Goal: Task Accomplishment & Management: Manage account settings

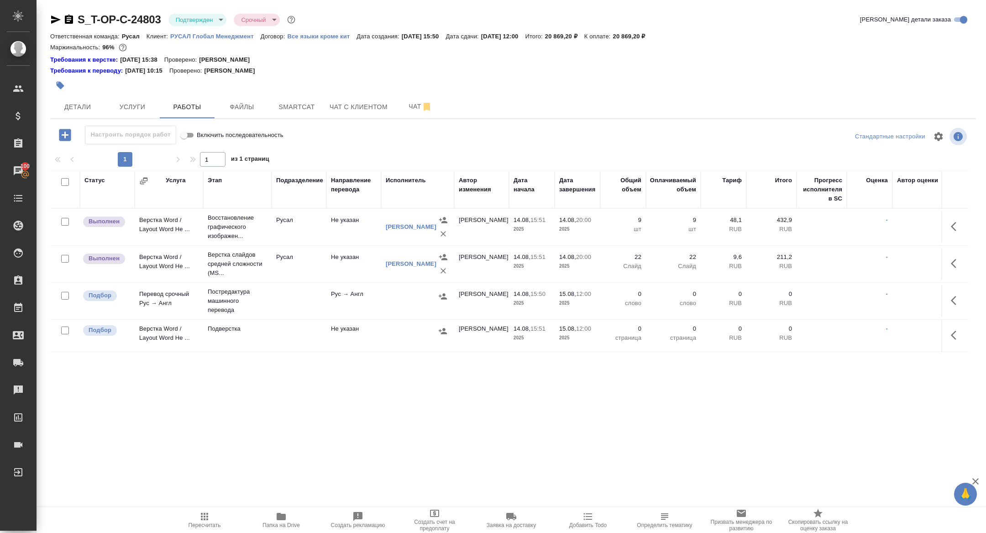
click at [946, 300] on button "button" at bounding box center [956, 300] width 22 height 22
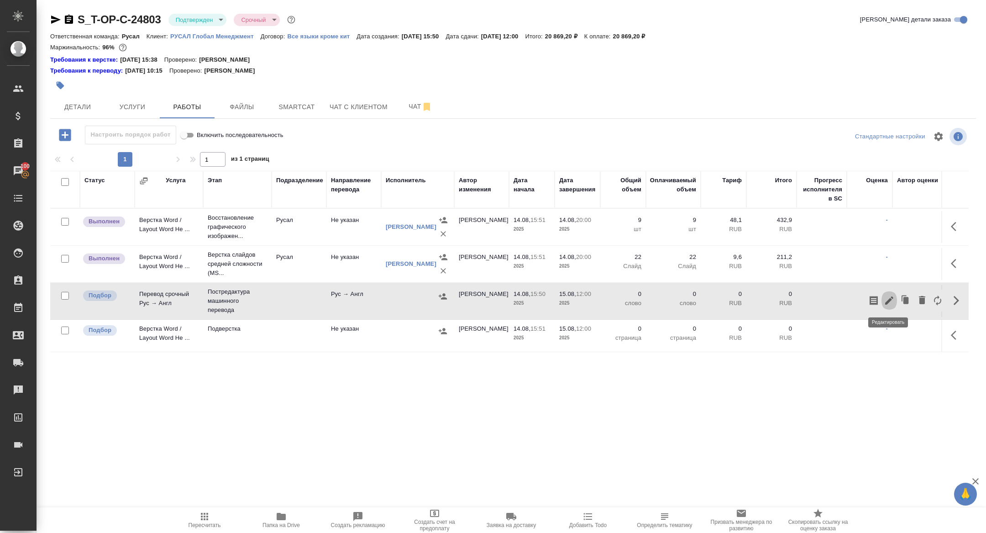
click at [885, 299] on icon "button" at bounding box center [889, 300] width 11 height 11
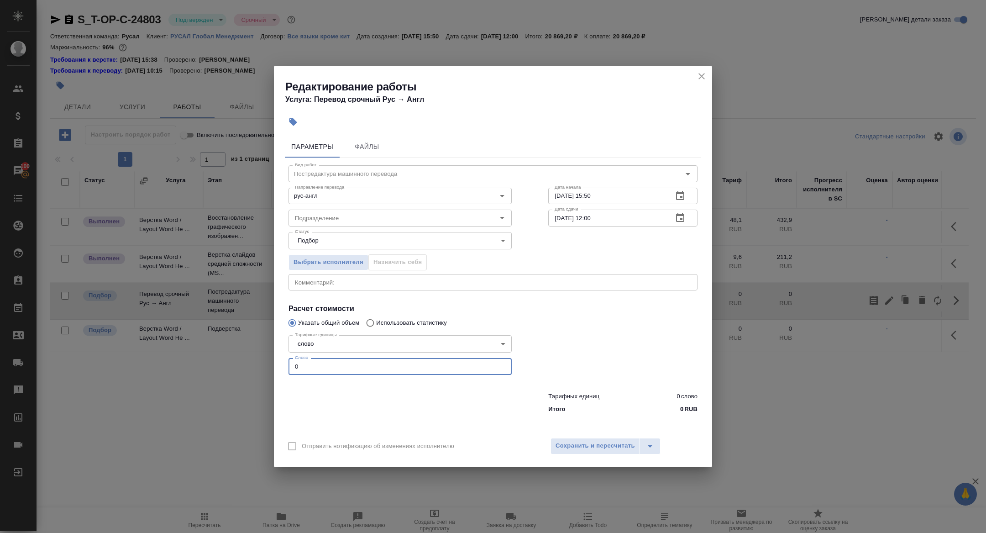
drag, startPoint x: 308, startPoint y: 370, endPoint x: 260, endPoint y: 358, distance: 49.4
click at [260, 358] on div "Редактирование работы Услуга: Перевод срочный Рус → [PERSON_NAME] Файлы Вид раб…" at bounding box center [493, 266] width 986 height 533
type input "1"
type input "2100"
click at [681, 220] on icon "button" at bounding box center [680, 217] width 11 height 11
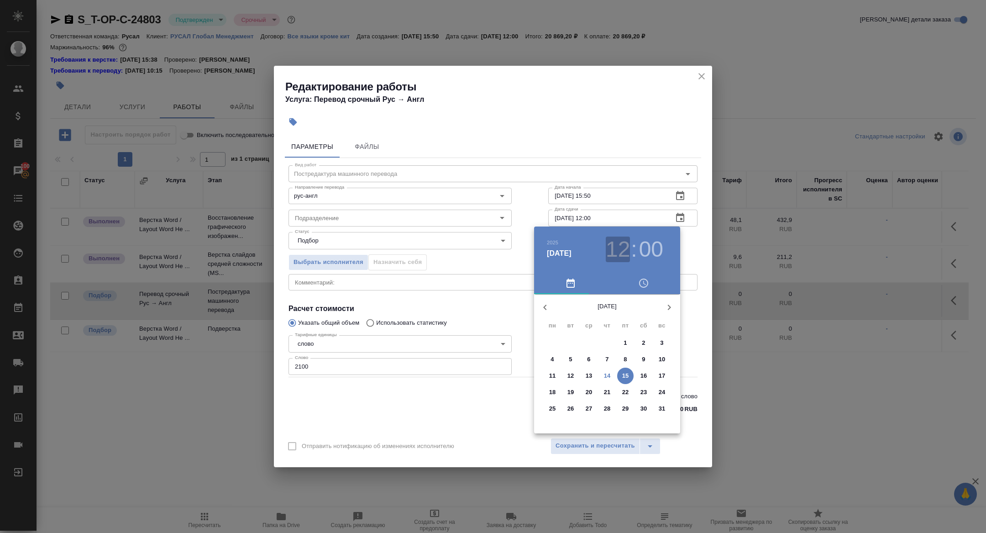
click at [608, 249] on h3 "12" at bounding box center [618, 249] width 24 height 26
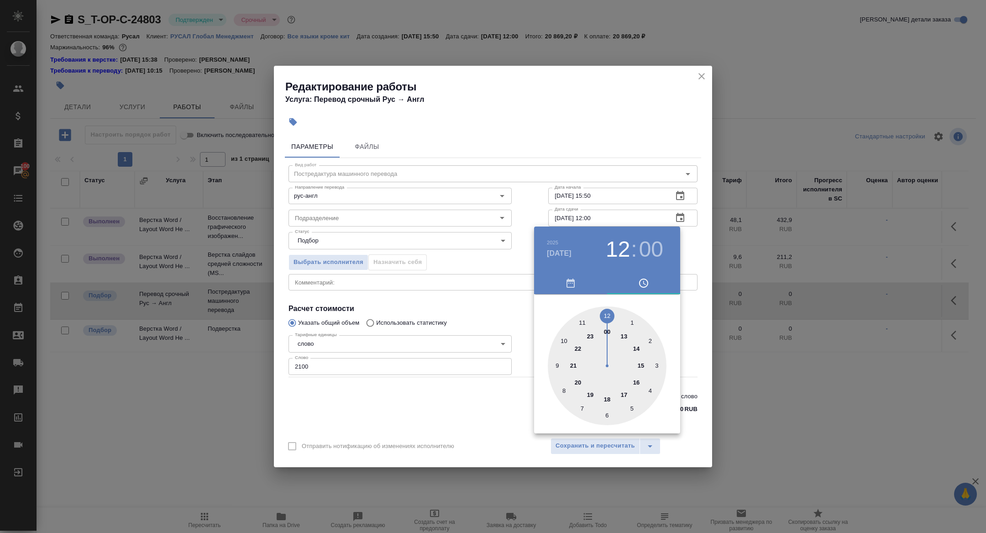
type input "[DATE] 09:00"
click at [557, 363] on div at bounding box center [607, 365] width 119 height 119
click at [499, 309] on div at bounding box center [493, 266] width 986 height 533
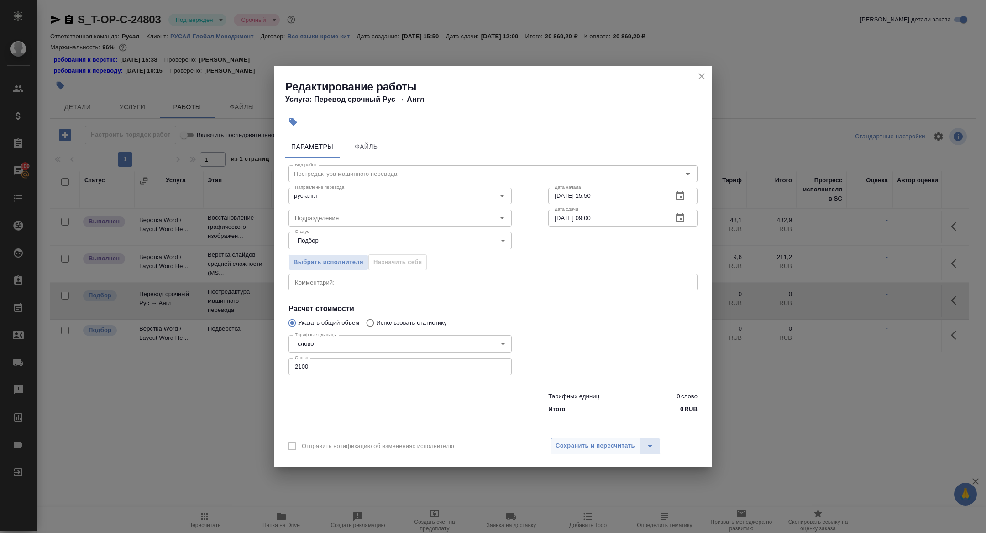
click at [584, 449] on span "Сохранить и пересчитать" at bounding box center [594, 445] width 79 height 10
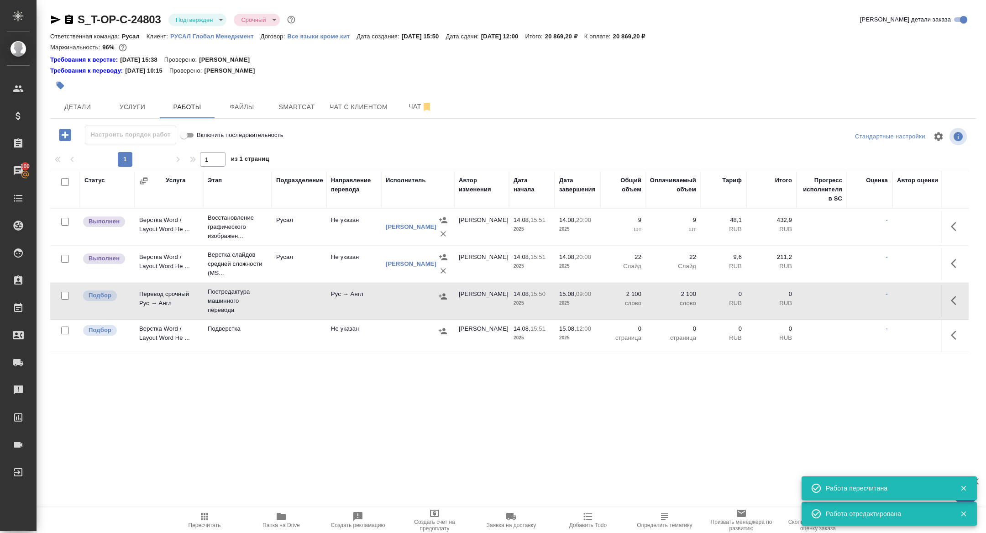
click at [444, 294] on icon "button" at bounding box center [443, 296] width 8 height 6
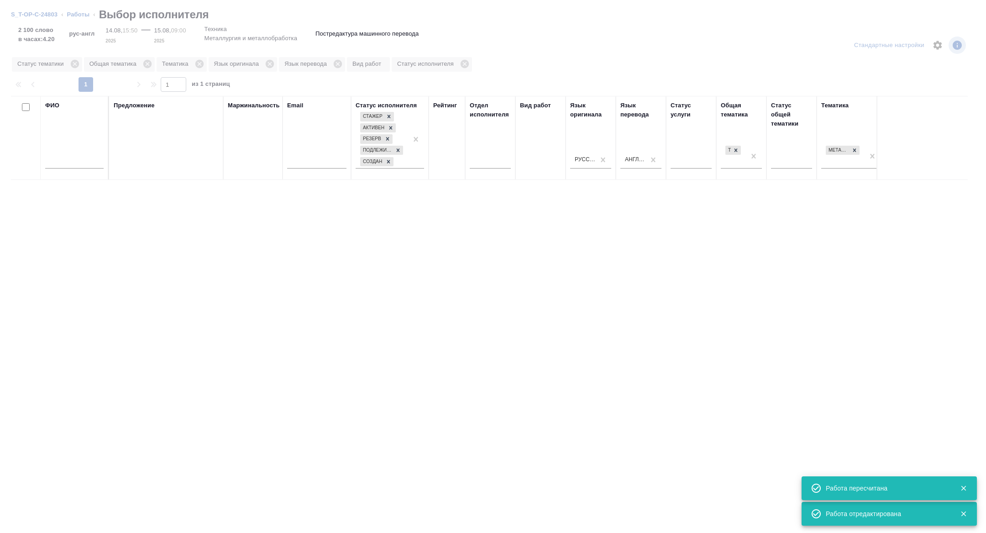
click at [75, 171] on div at bounding box center [74, 163] width 58 height 22
click at [73, 171] on div at bounding box center [74, 163] width 58 height 22
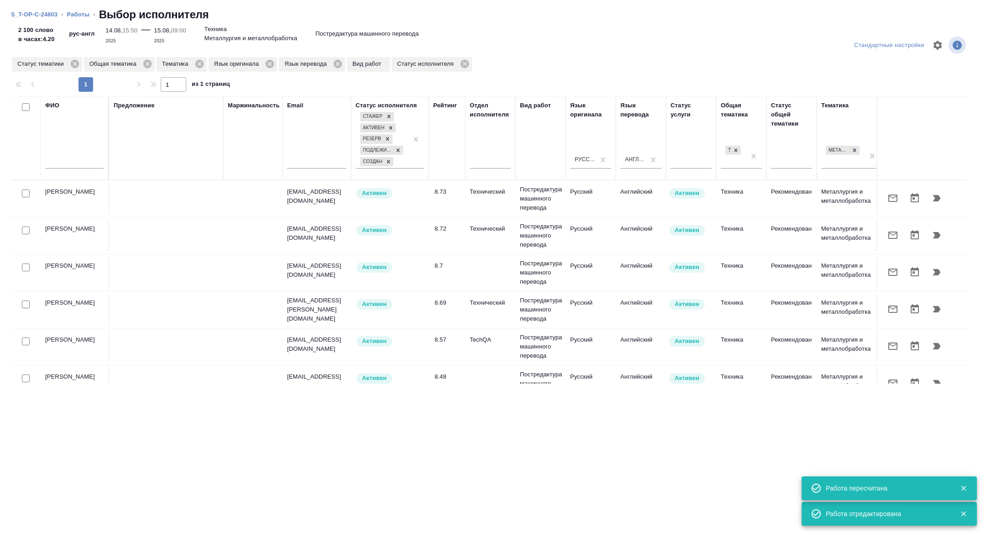
click at [68, 163] on input "text" at bounding box center [74, 162] width 58 height 11
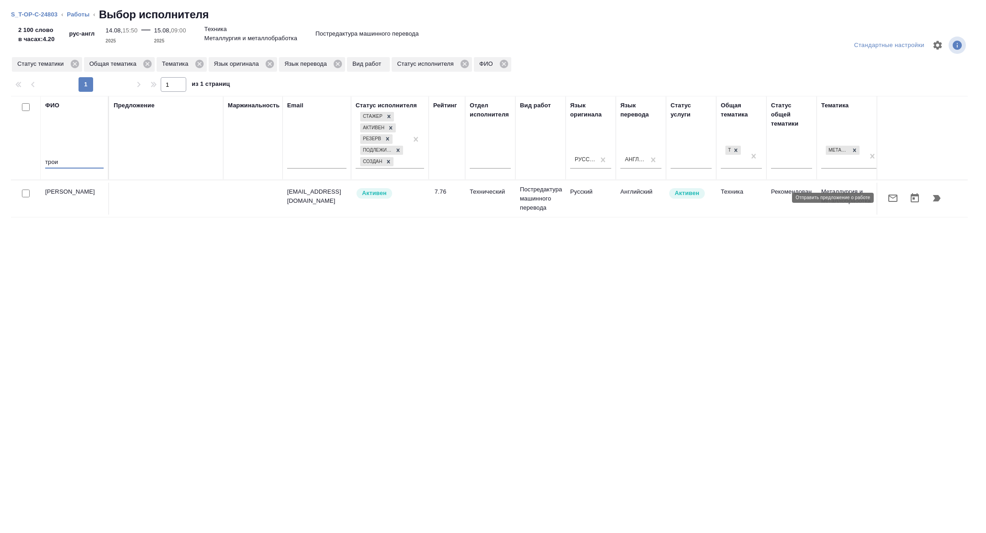
type input "трои"
click at [891, 197] on icon "button" at bounding box center [892, 197] width 9 height 7
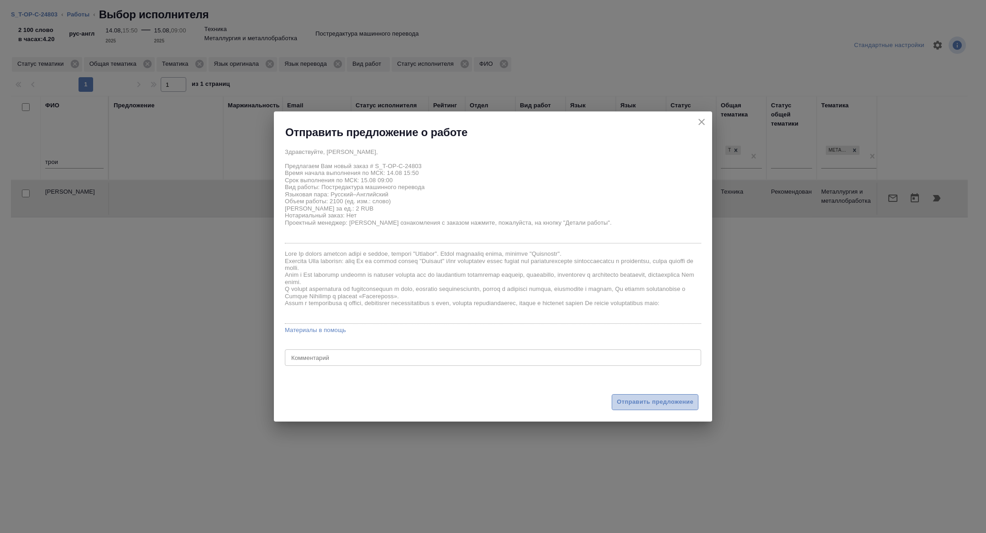
click at [644, 402] on span "Отправить предложение" at bounding box center [655, 402] width 77 height 10
